Goal: Navigation & Orientation: Find specific page/section

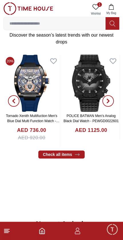
scroll to position [113, 0]
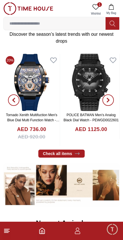
click at [115, 230] on span "Minimize live chat window" at bounding box center [112, 229] width 17 height 17
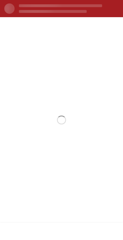
scroll to position [0, 0]
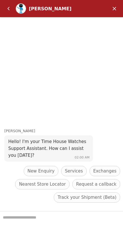
click at [111, 9] on em "Minimize" at bounding box center [114, 8] width 11 height 11
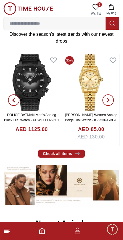
click at [83, 228] on footer at bounding box center [61, 231] width 123 height 18
click at [80, 229] on icon "button" at bounding box center [77, 230] width 7 height 7
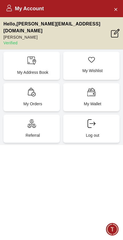
click at [101, 53] on div "My Wishlist" at bounding box center [91, 66] width 56 height 28
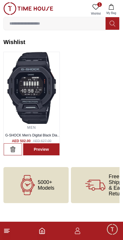
click at [36, 98] on img at bounding box center [32, 88] width 56 height 72
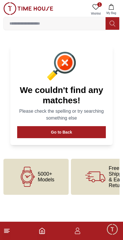
click at [83, 130] on button "Go to Back" at bounding box center [61, 132] width 89 height 12
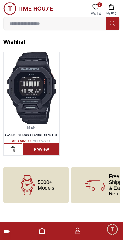
click at [48, 149] on link "Preview" at bounding box center [41, 149] width 36 height 12
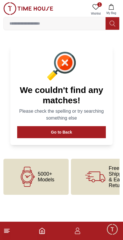
click at [113, 236] on span "Minimize live chat window" at bounding box center [112, 229] width 17 height 17
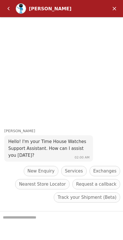
click at [8, 7] on em "Back" at bounding box center [8, 8] width 11 height 11
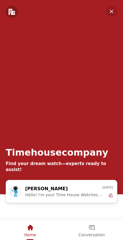
click at [109, 10] on em "Minimize" at bounding box center [111, 11] width 11 height 11
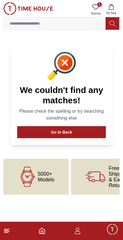
click at [9, 226] on footer at bounding box center [61, 231] width 123 height 18
click at [6, 228] on icon at bounding box center [6, 230] width 7 height 7
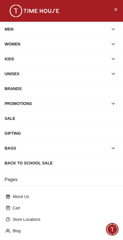
click at [11, 26] on div "MEN" at bounding box center [56, 29] width 103 height 10
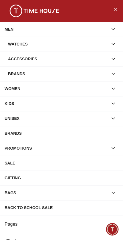
click at [18, 43] on div "Watches" at bounding box center [58, 44] width 100 height 10
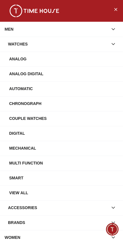
click at [18, 43] on div "Watches" at bounding box center [58, 44] width 100 height 10
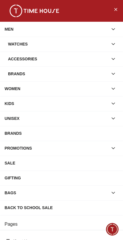
click at [107, 49] on div "Watches" at bounding box center [58, 44] width 100 height 10
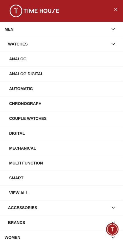
click at [20, 135] on div "Digital" at bounding box center [63, 133] width 109 height 10
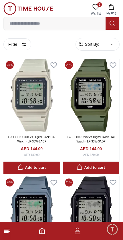
click at [113, 228] on span "Minimize live chat window" at bounding box center [112, 229] width 17 height 17
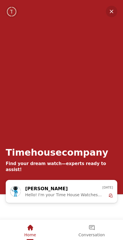
click at [108, 13] on em "Minimize" at bounding box center [111, 11] width 11 height 11
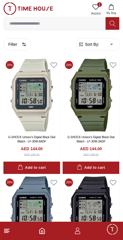
click at [83, 228] on footer at bounding box center [61, 231] width 123 height 18
click at [80, 228] on icon "button" at bounding box center [77, 230] width 7 height 7
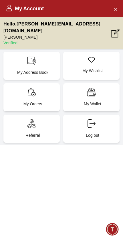
click at [41, 69] on p "My Address Book" at bounding box center [32, 72] width 49 height 6
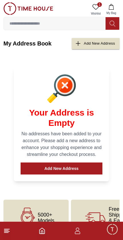
click at [117, 228] on span "Minimize live chat window" at bounding box center [112, 229] width 17 height 17
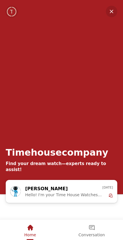
click at [108, 14] on em "Minimize" at bounding box center [111, 11] width 11 height 11
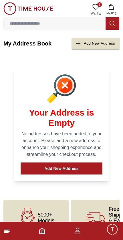
click at [74, 228] on icon "button" at bounding box center [77, 230] width 7 height 7
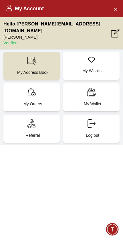
click at [114, 32] on icon at bounding box center [115, 33] width 9 height 9
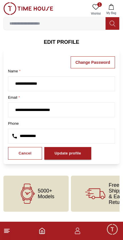
click at [43, 231] on polyline "Home" at bounding box center [42, 232] width 2 height 3
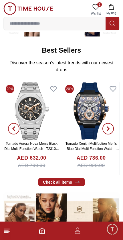
scroll to position [86, 0]
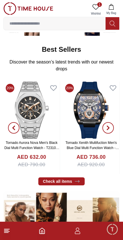
click at [76, 229] on icon "button" at bounding box center [77, 229] width 3 height 3
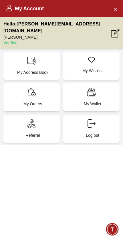
click at [33, 11] on h2 "My Account" at bounding box center [25, 9] width 38 height 8
click at [114, 8] on icon "Close Account" at bounding box center [115, 9] width 5 height 7
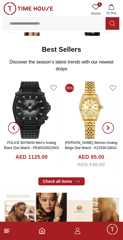
click at [9, 230] on icon at bounding box center [6, 230] width 7 height 7
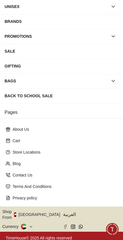
scroll to position [67, 0]
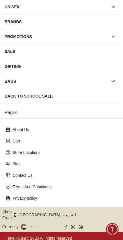
click at [62, 213] on icon "button" at bounding box center [63, 215] width 2 height 4
